Goal: Entertainment & Leisure: Consume media (video, audio)

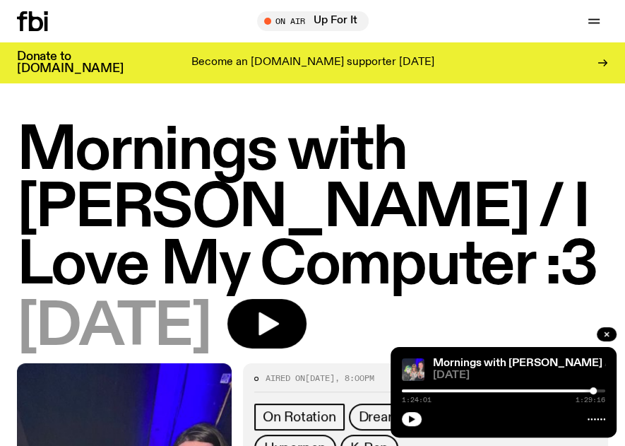
click at [417, 422] on button "button" at bounding box center [412, 419] width 20 height 14
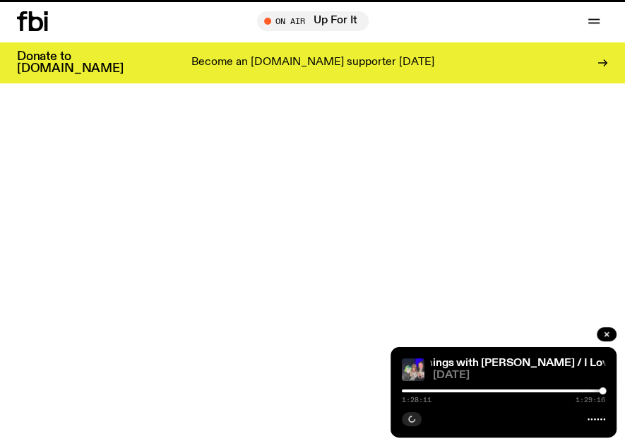
scroll to position [777, 0]
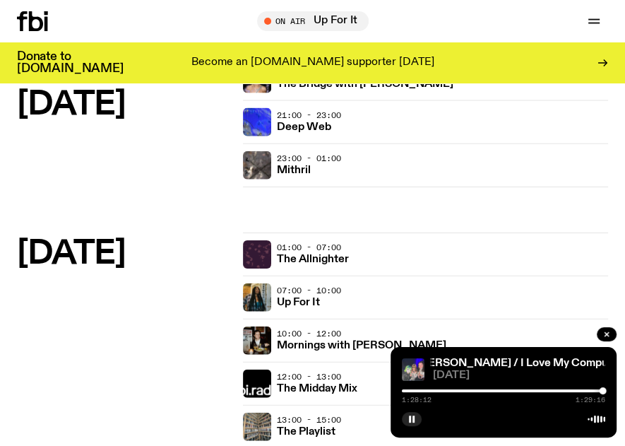
scroll to position [1907, 0]
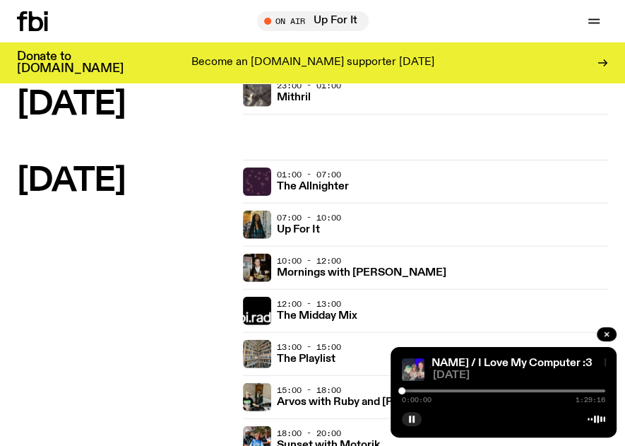
drag, startPoint x: 600, startPoint y: 393, endPoint x: 352, endPoint y: 382, distance: 248.9
click at [352, 382] on div "Schedule Explore Read Volunteer Newsletter About Us Contact Champions of emergi…" at bounding box center [312, 201] width 625 height 4217
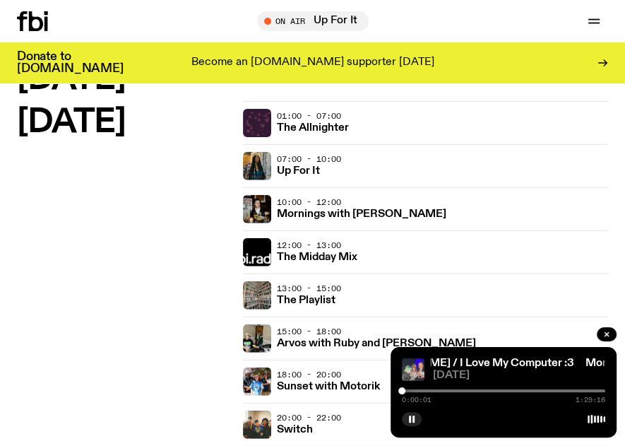
scroll to position [1978, 0]
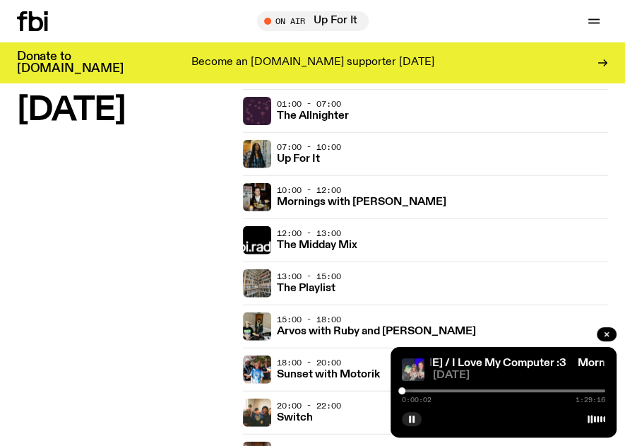
click at [377, 326] on h3 "Arvos with Ruby and [PERSON_NAME]" at bounding box center [376, 331] width 199 height 11
click at [609, 335] on icon "button" at bounding box center [607, 334] width 8 height 8
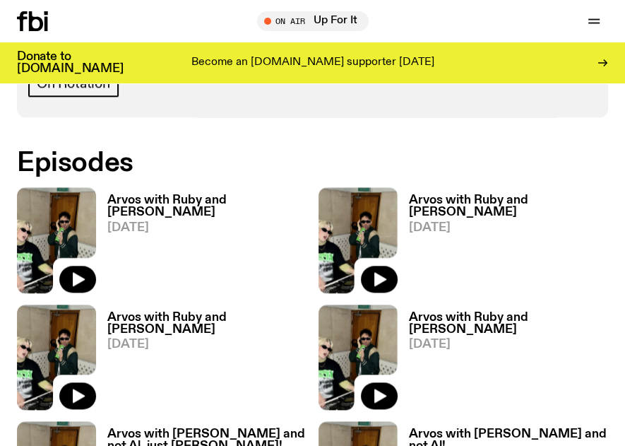
scroll to position [848, 0]
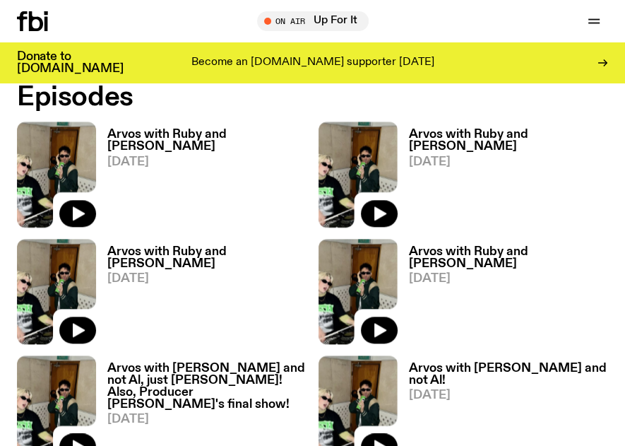
click at [385, 209] on icon "button" at bounding box center [379, 213] width 17 height 17
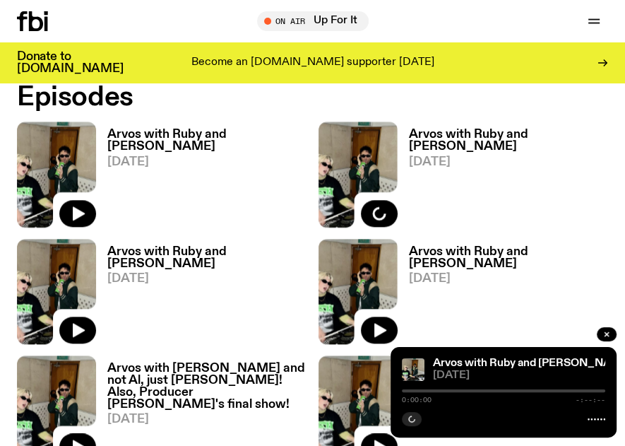
click at [517, 130] on h3 "Arvos with Ruby and [PERSON_NAME]" at bounding box center [509, 141] width 200 height 24
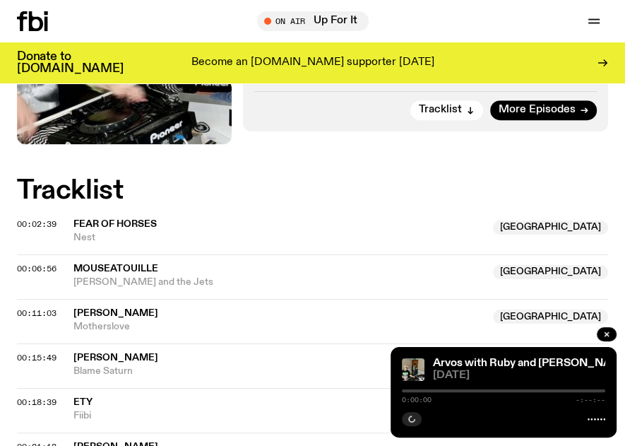
scroll to position [494, 0]
